Goal: Information Seeking & Learning: Find specific fact

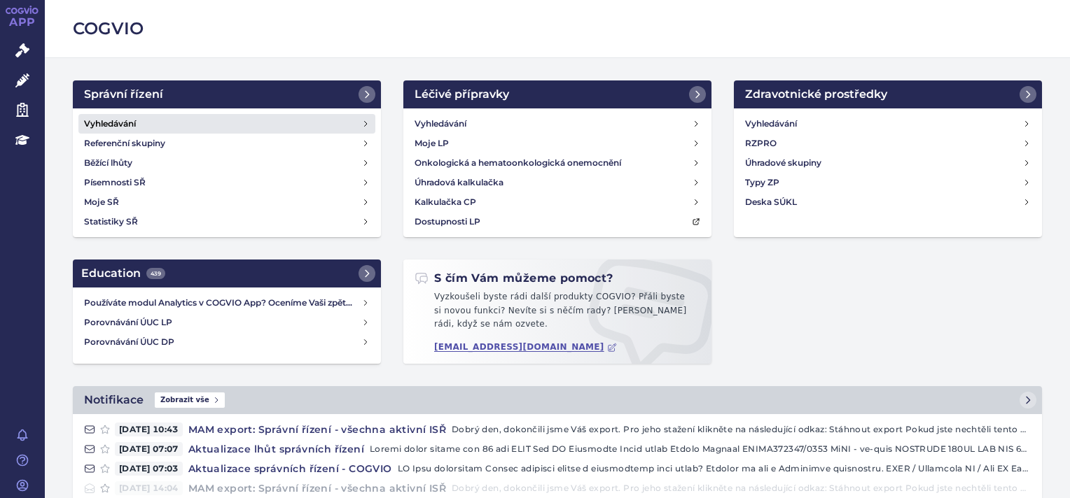
click at [114, 125] on h4 "Vyhledávání" at bounding box center [110, 124] width 52 height 14
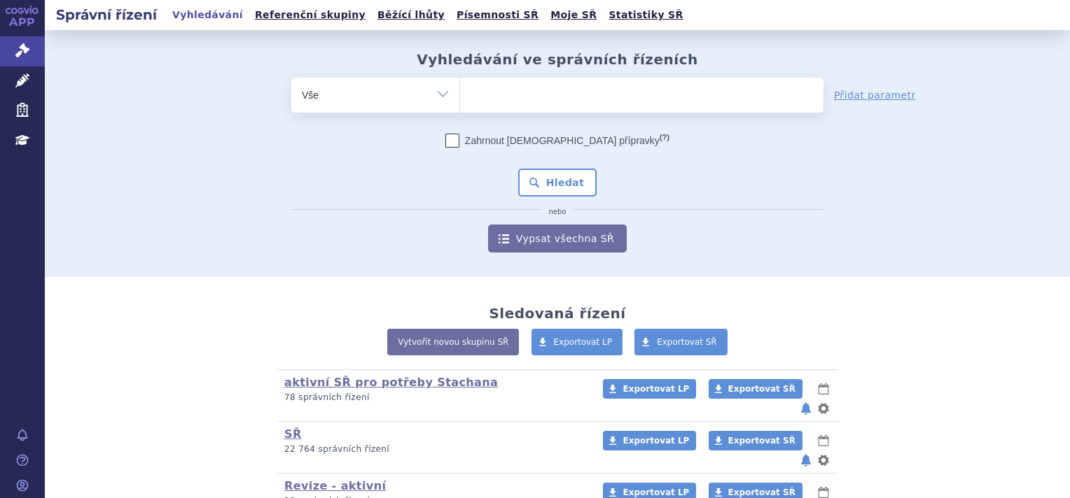
click at [486, 93] on ul at bounding box center [641, 92] width 363 height 29
click at [460, 93] on select at bounding box center [459, 94] width 1 height 35
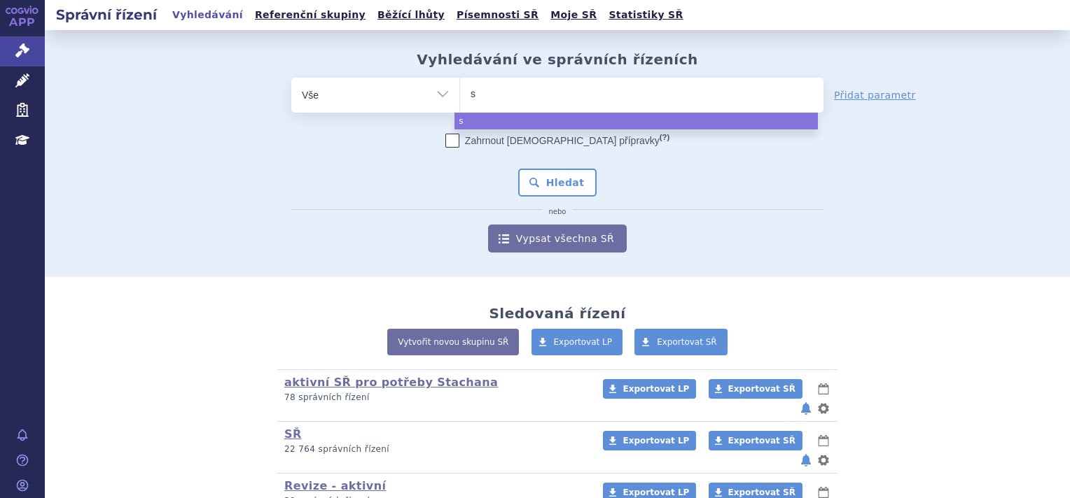
type input "sk"
type input "sky"
type input "skyc"
type input "skycl"
type input "skycla"
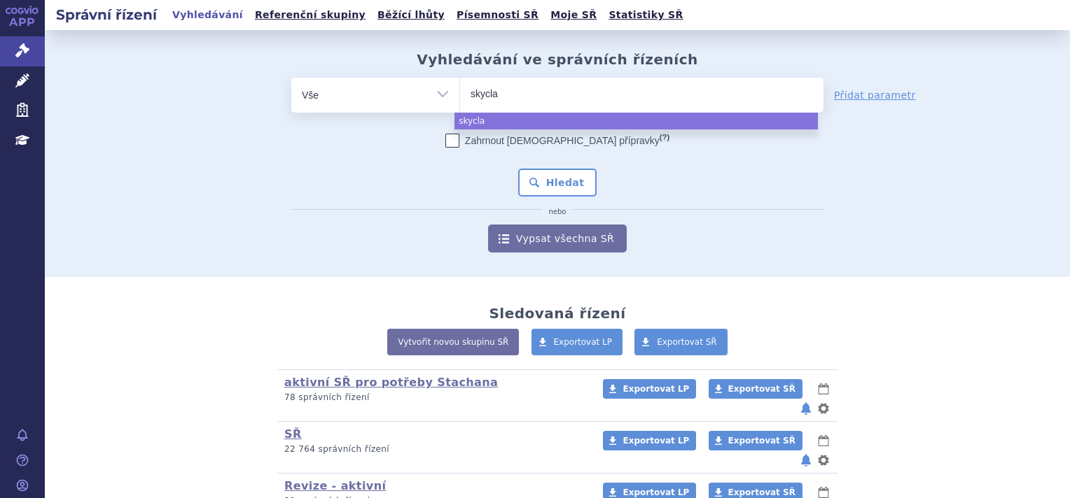
type input "skyclar"
type input "skyclary"
type input "skyclarys"
select select "skyclarys"
click at [569, 176] on button "Hledat" at bounding box center [557, 183] width 79 height 28
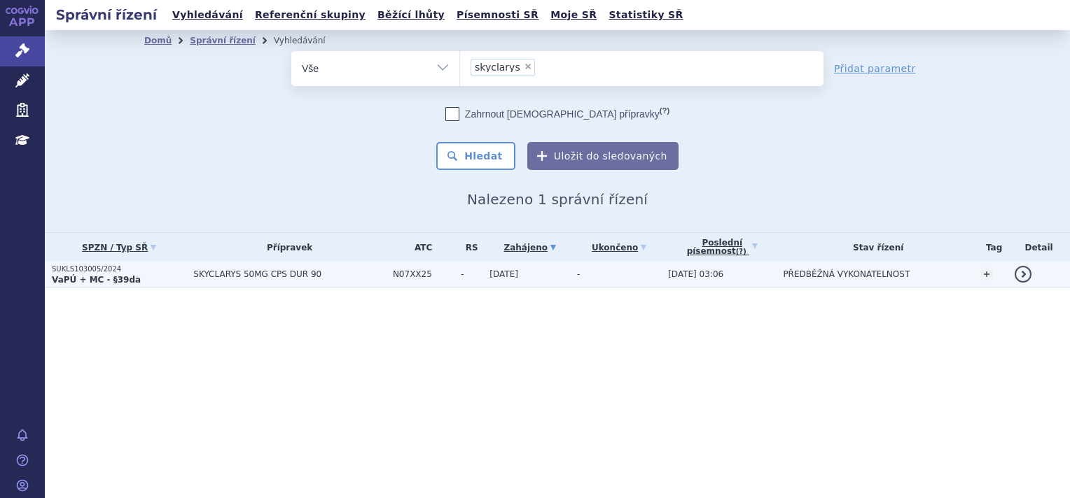
click at [143, 286] on td "SUKLS103005/2024 VaPÚ + MC - §39da" at bounding box center [115, 275] width 141 height 26
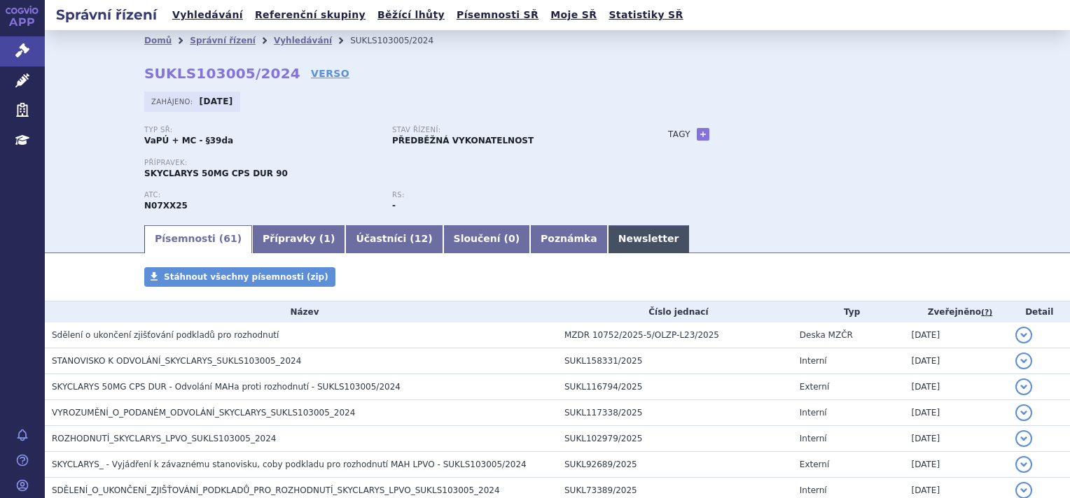
click at [608, 244] on link "Newsletter" at bounding box center [649, 239] width 82 height 28
